Goal: Transaction & Acquisition: Purchase product/service

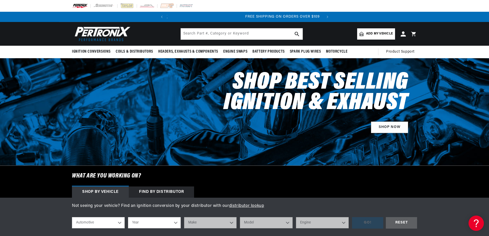
scroll to position [0, 155]
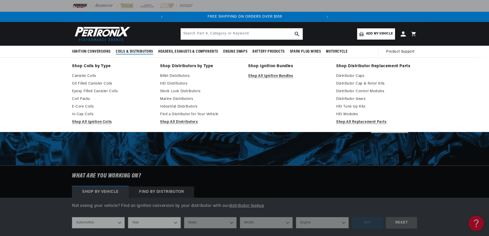
click at [27, 79] on div "Shop Coils by Type Canister Coils Oil Filled Canister Coils Epoxy Filled Canist…" at bounding box center [244, 95] width 489 height 75
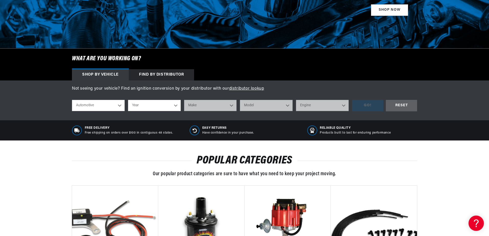
scroll to position [128, 0]
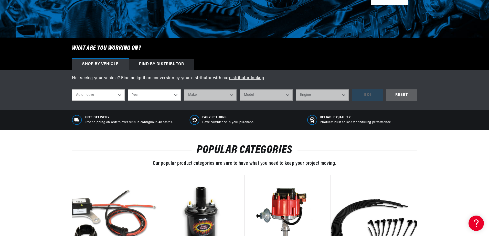
click at [119, 93] on select "Automotive Agricultural Industrial Marine Motorcycle" at bounding box center [98, 95] width 53 height 11
click at [151, 97] on select "Year 2026 2025 2024 2023 2022 2021 2020 2019 2018 2017 2016 2015 2014 2013 2012…" at bounding box center [154, 95] width 53 height 11
select select "1973"
click at [128, 90] on select "Year 2026 2025 2024 2023 2022 2021 2020 2019 2018 2017 2016 2015 2014 2013 2012…" at bounding box center [154, 95] width 53 height 11
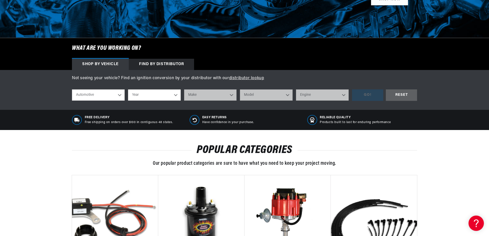
select select "1973"
click at [202, 99] on select "Make Alfa Romeo American Motors Aston Martin Audi Austin Avanti Bentley BMW Bui…" at bounding box center [210, 95] width 53 height 11
select select "Ford"
click at [184, 90] on select "Make Alfa Romeo American Motors Aston Martin Audi Austin Avanti Bentley BMW Bui…" at bounding box center [210, 95] width 53 height 11
select select "Ford"
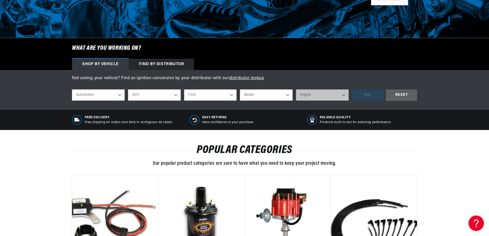
click at [265, 97] on select "Model Bronco Country Sedan Country Squire Courier Custom 500 E-100 Econoline E-…" at bounding box center [266, 95] width 53 height 11
select select "Bronco"
click at [240, 90] on select "Model Bronco Country Sedan Country Squire Courier Custom 500 E-100 Econoline E-…" at bounding box center [266, 95] width 53 height 11
select select "Bronco"
click at [310, 96] on select "Engine 2.8L 200cid / 3.3L 289cid / 4.7L 302cid / 5.0L" at bounding box center [322, 95] width 53 height 11
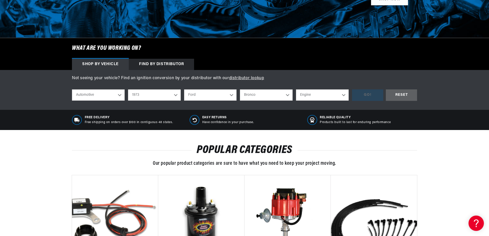
scroll to position [0, 155]
select select "302cid-5.0L"
click at [296, 90] on select "Engine 2.8L 200cid / 3.3L 289cid / 4.7L 302cid / 5.0L" at bounding box center [322, 95] width 53 height 11
select select "302cid-5.0L"
click at [364, 97] on div "GO!" at bounding box center [367, 96] width 31 height 12
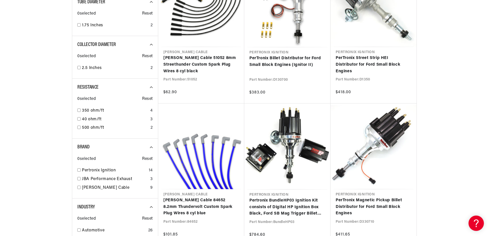
scroll to position [0, 19]
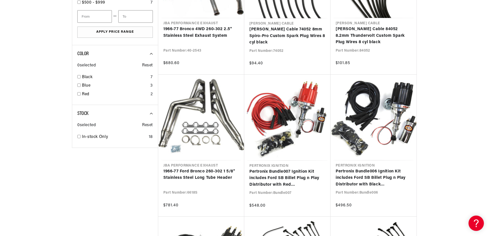
scroll to position [742, 0]
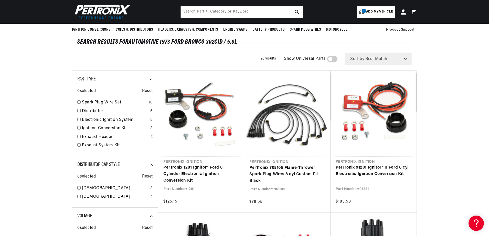
scroll to position [26, 0]
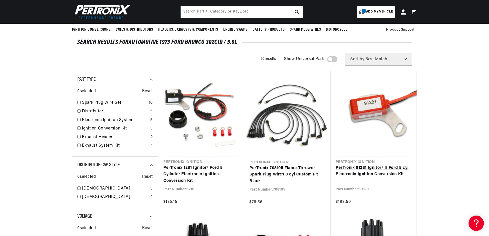
click at [395, 170] on link "PerTronix 91281 Ignitor® II Ford 8 cyl Electronic Ignition Conversion Kit" at bounding box center [373, 171] width 76 height 13
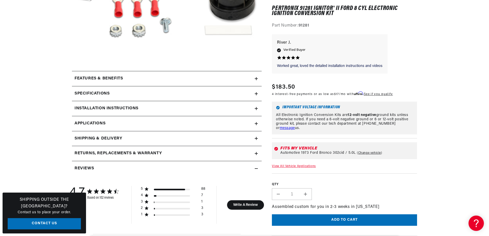
scroll to position [205, 0]
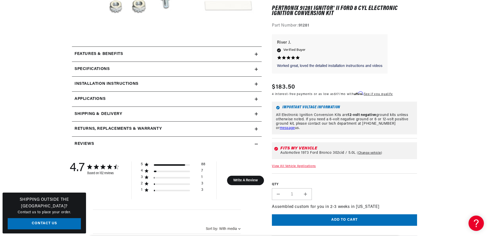
click at [256, 56] on icon at bounding box center [256, 54] width 3 height 3
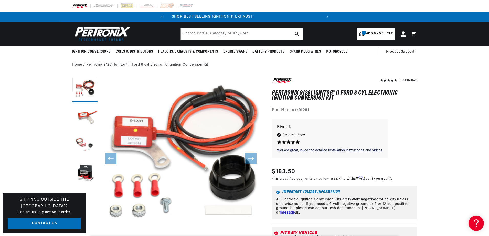
scroll to position [0, 0]
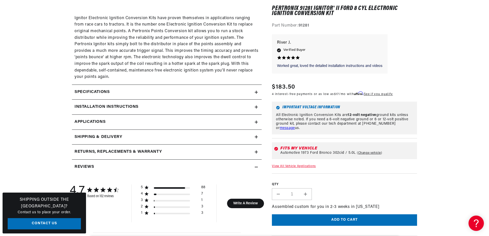
scroll to position [384, 0]
click at [257, 92] on icon at bounding box center [256, 92] width 3 height 0
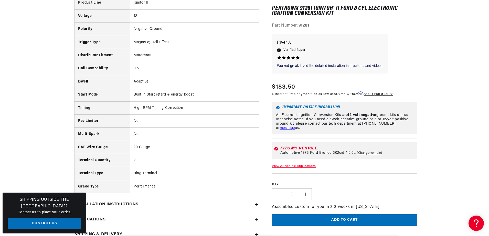
scroll to position [0, 155]
click at [368, 217] on button "Add to cart" at bounding box center [344, 221] width 145 height 12
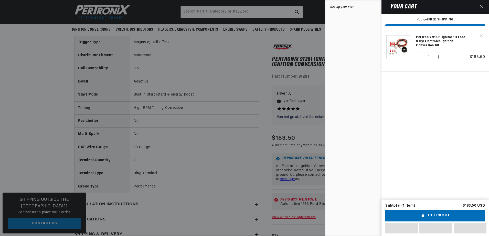
scroll to position [384, 0]
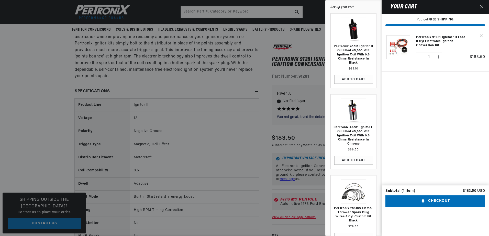
click at [482, 5] on icon "Close" at bounding box center [482, 7] width 4 height 4
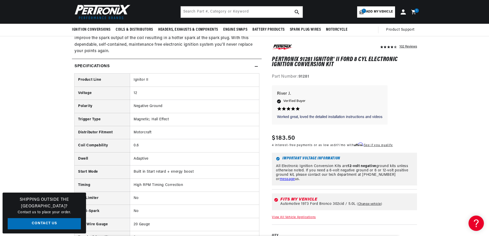
scroll to position [230, 0]
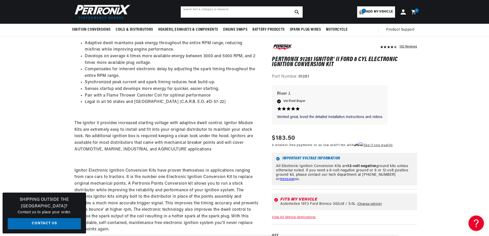
click at [239, 10] on input "text" at bounding box center [242, 11] width 122 height 11
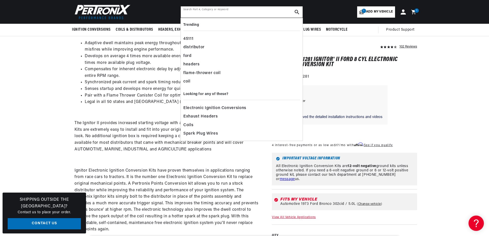
scroll to position [0, 0]
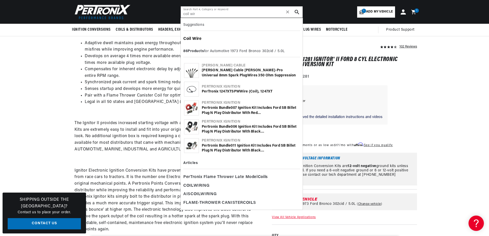
type input "coil wir"
click at [198, 36] on div "Coil Wir e" at bounding box center [241, 39] width 117 height 9
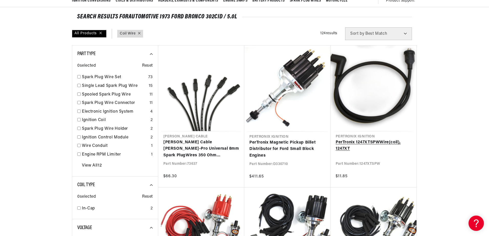
scroll to position [0, 155]
click at [377, 141] on link "PerTronix 1247XTSPW Wire ( coil ), 1247XT" at bounding box center [373, 145] width 76 height 13
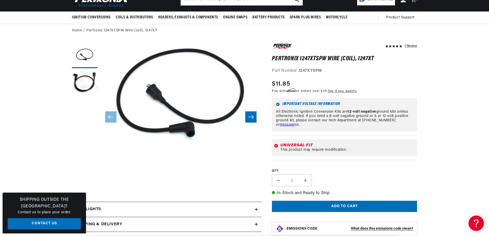
scroll to position [51, 0]
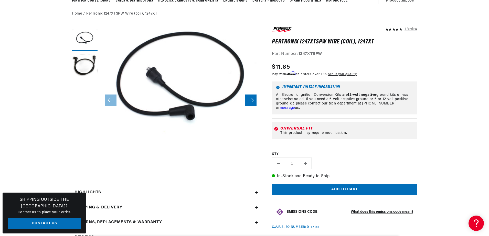
click at [309, 41] on h1 "PerTronix 1247XTSPW Wire (coil), 1247XT" at bounding box center [344, 41] width 145 height 5
copy h1 "1247XTSPW"
click at [345, 187] on button "Add to cart" at bounding box center [344, 190] width 145 height 12
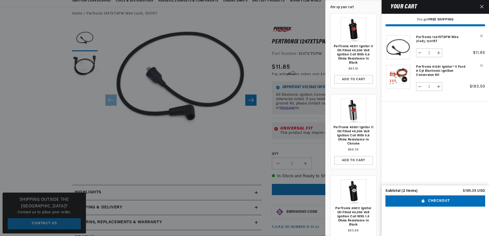
click at [442, 121] on cart-drawer-items "Product image Product Total Quantity PerTronix 1247XTSPW Wire (coil), 1247XT 1" at bounding box center [435, 108] width 107 height 156
click at [482, 4] on button "Close" at bounding box center [481, 7] width 11 height 14
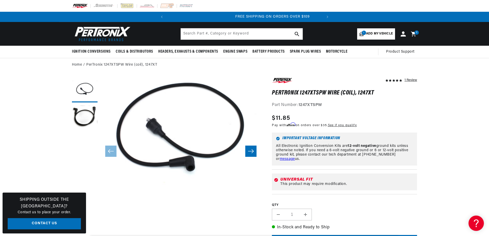
click at [413, 34] on icon at bounding box center [413, 33] width 5 height 5
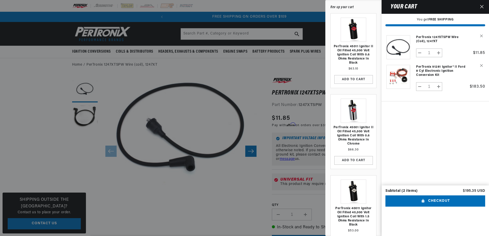
scroll to position [0, 155]
